Goal: Transaction & Acquisition: Register for event/course

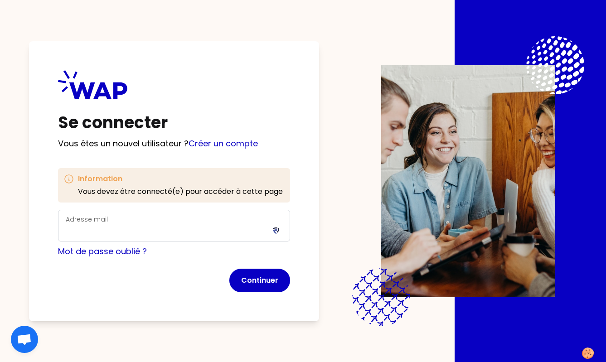
click at [71, 219] on label "Adresse mail" at bounding box center [87, 219] width 42 height 9
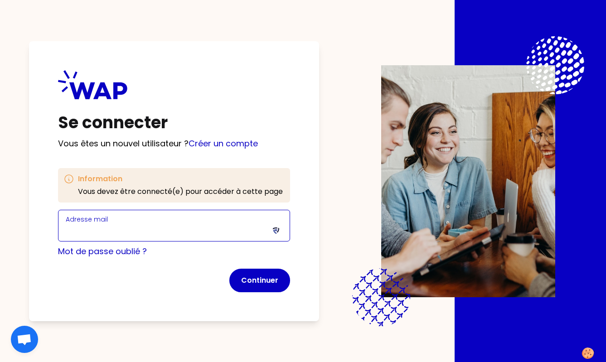
click at [71, 225] on input "Adresse mail" at bounding box center [174, 231] width 217 height 13
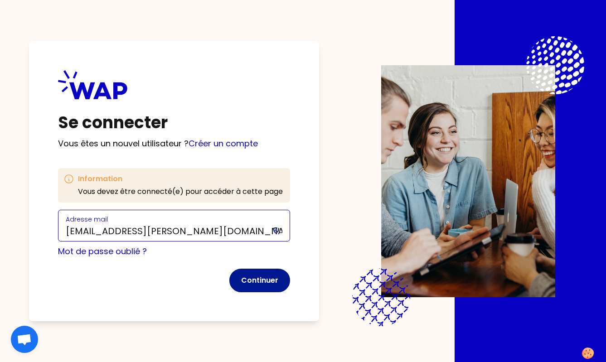
type input "[EMAIL_ADDRESS][PERSON_NAME][DOMAIN_NAME]"
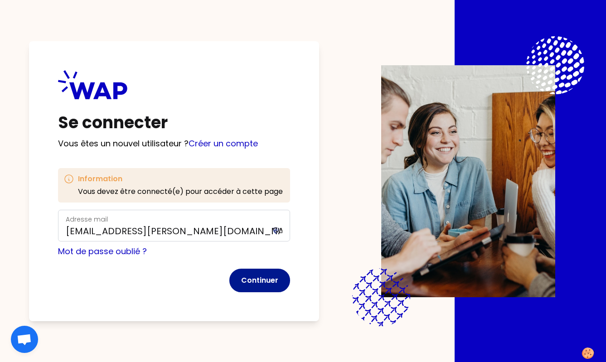
click at [258, 280] on button "Continuer" at bounding box center [259, 281] width 61 height 24
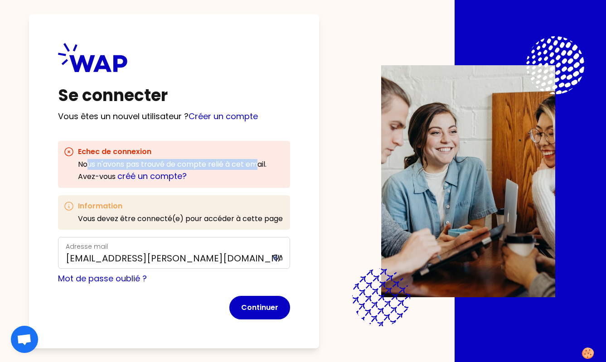
drag, startPoint x: 90, startPoint y: 163, endPoint x: 258, endPoint y: 163, distance: 168.6
click at [258, 163] on div "Nous n'avons pas trouvé de compte relié à cet email . Avez-vous créé un compte?" at bounding box center [181, 171] width 207 height 24
click at [149, 175] on link "créé un compte?" at bounding box center [151, 175] width 69 height 11
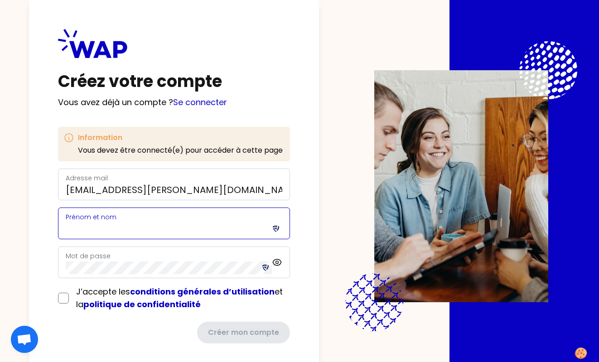
click at [77, 227] on input "Prénom et nom" at bounding box center [174, 228] width 217 height 13
type input "[PERSON_NAME]"
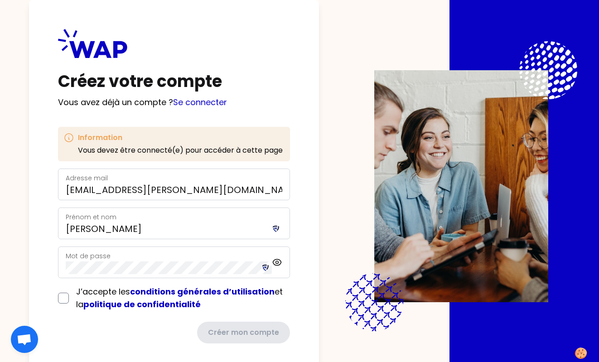
click at [264, 266] on icon at bounding box center [264, 266] width 5 height 2
click at [281, 263] on icon at bounding box center [277, 262] width 8 height 6
click at [281, 263] on icon at bounding box center [277, 262] width 8 height 8
click at [63, 298] on input "checkbox" at bounding box center [63, 298] width 11 height 11
checkbox input "true"
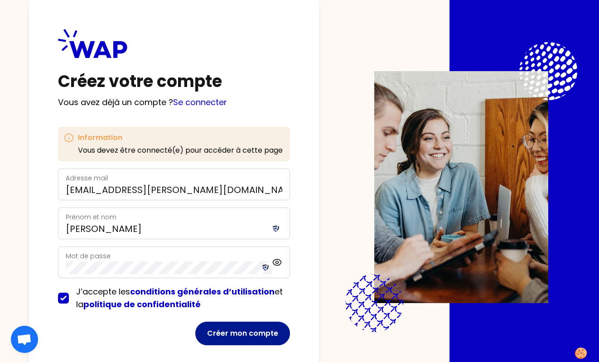
click at [232, 333] on button "Créer mon compte" at bounding box center [242, 334] width 95 height 24
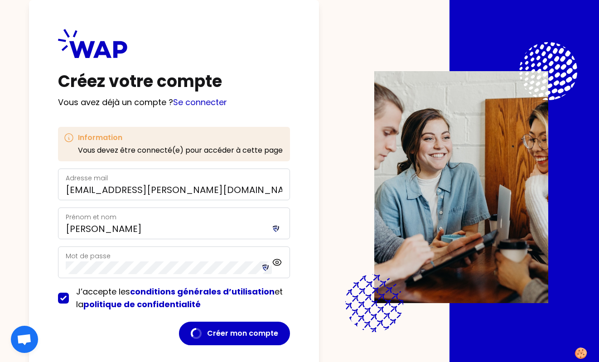
drag, startPoint x: 55, startPoint y: 169, endPoint x: 5, endPoint y: 166, distance: 50.4
click at [5, 166] on div "Jamais sur ce site Fermer Cet identifiant n’apparait pas dans votre trousseau d…" at bounding box center [84, 145] width 160 height 282
type input "pfoh.stephna"
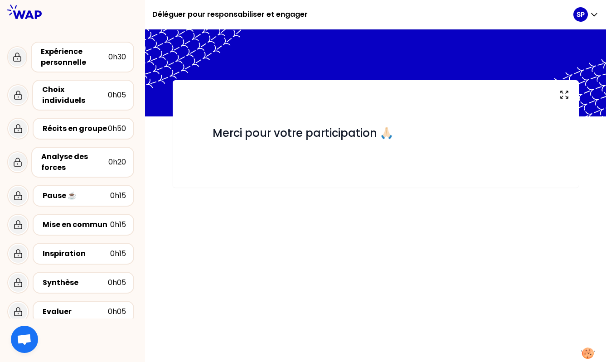
drag, startPoint x: 53, startPoint y: 168, endPoint x: 1, endPoint y: 167, distance: 51.7
click at [4, 167] on div "Jamais sur ce site Fermer Cet identifiant n’apparait pas dans votre trousseau d…" at bounding box center [84, 145] width 160 height 282
type input "[EMAIL_ADDRESS][PERSON_NAME][DOMAIN_NAME]"
click at [17, 232] on icon at bounding box center [12, 235] width 10 height 6
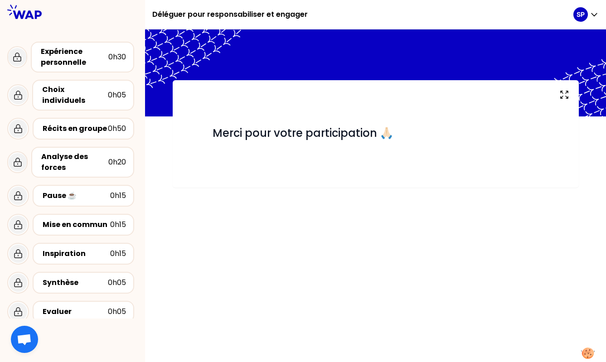
click at [26, 278] on div "Ajouter" at bounding box center [16, 281] width 19 height 7
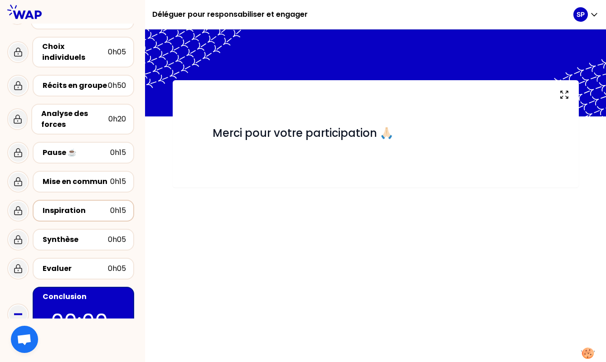
scroll to position [62, 0]
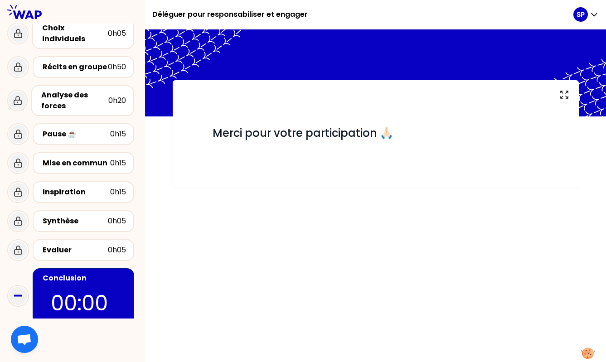
click at [26, 339] on span "Ouvrir le chat" at bounding box center [24, 340] width 15 height 13
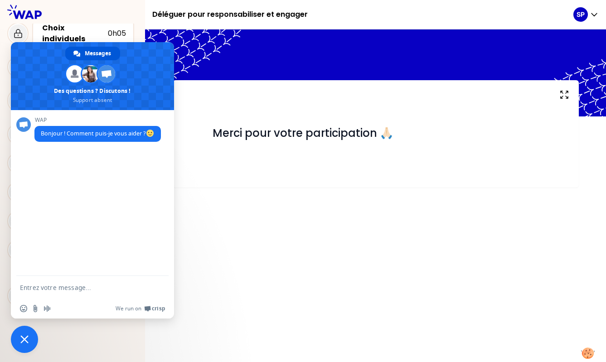
click at [26, 333] on span "Fermer le chat" at bounding box center [24, 339] width 27 height 27
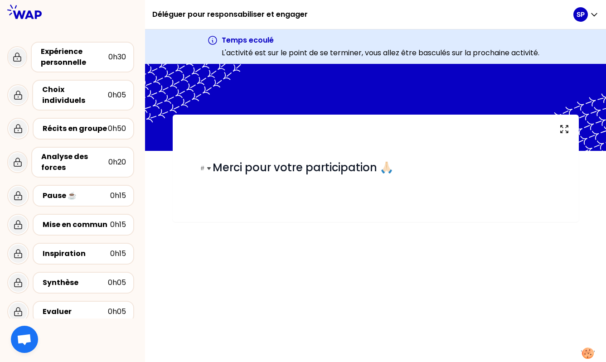
drag, startPoint x: 261, startPoint y: 179, endPoint x: 243, endPoint y: 160, distance: 26.0
click at [262, 177] on div "# Merci pour votre participation 🙏🏻" at bounding box center [376, 165] width 326 height 31
click at [243, 159] on div "# Merci pour votre participation 🙏🏻" at bounding box center [376, 165] width 326 height 31
click at [235, 160] on span "Merci pour votre participation 🙏🏻" at bounding box center [303, 167] width 181 height 15
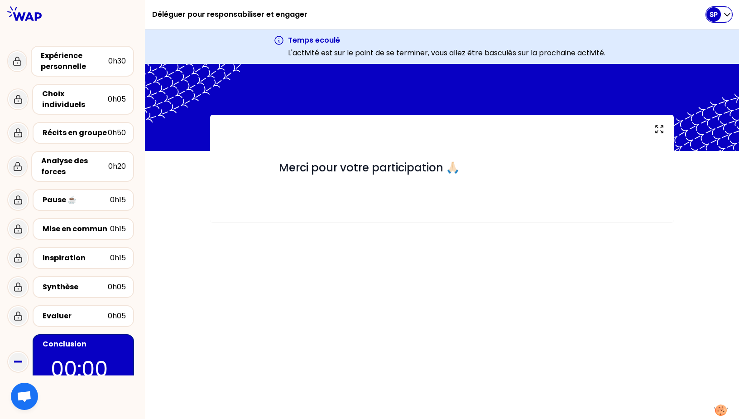
click at [605, 13] on icon "button" at bounding box center [727, 14] width 9 height 9
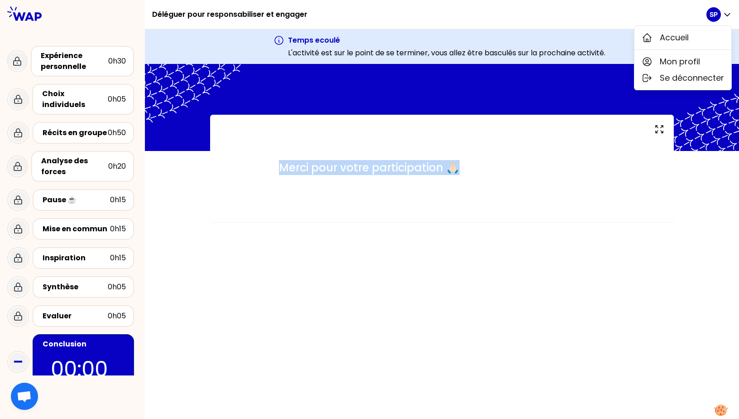
drag, startPoint x: 664, startPoint y: 128, endPoint x: 594, endPoint y: 212, distance: 109.1
click at [594, 212] on div "# Merci pour votre participation 🙏🏻" at bounding box center [442, 168] width 464 height 107
